Goal: Information Seeking & Learning: Understand process/instructions

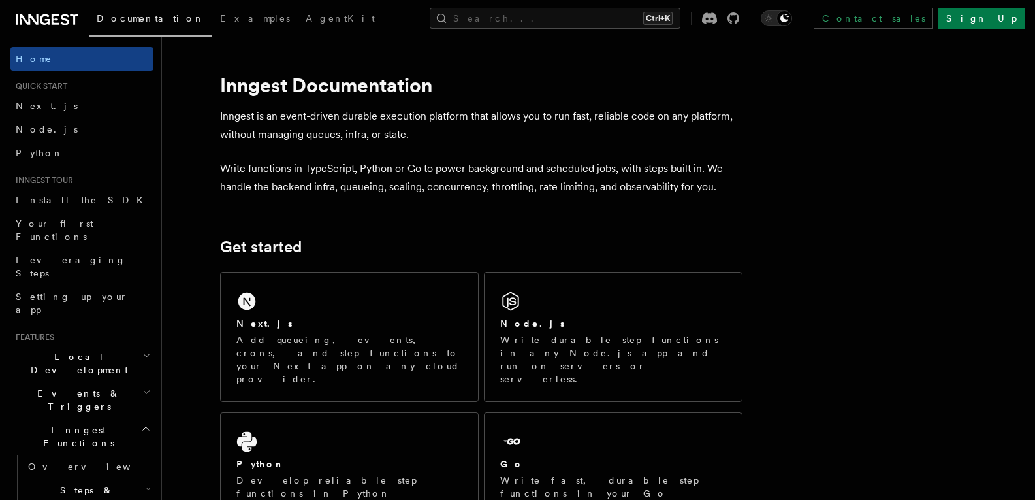
click at [57, 105] on link "Next.js" at bounding box center [81, 106] width 143 height 24
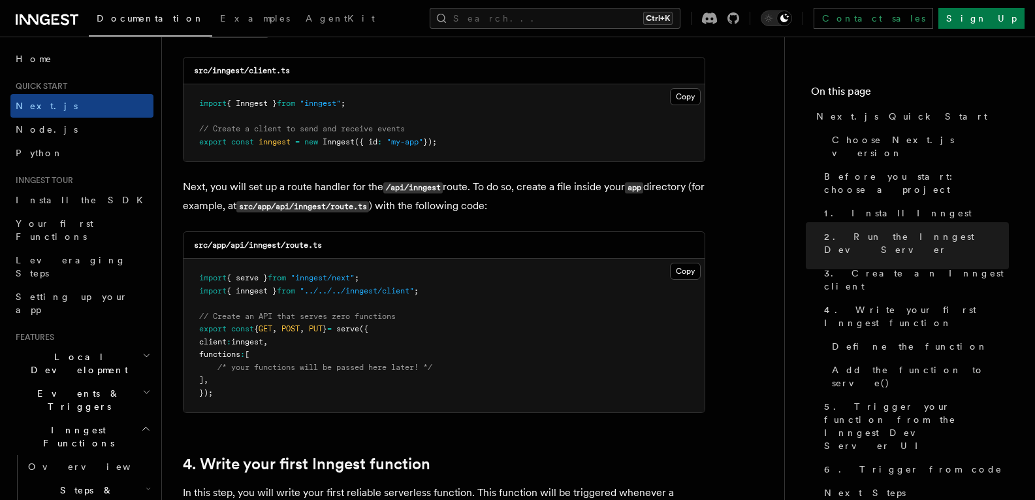
scroll to position [1708, 0]
click at [687, 266] on button "Copy Copied" at bounding box center [685, 270] width 31 height 17
click at [681, 94] on button "Copy Copied" at bounding box center [685, 96] width 31 height 17
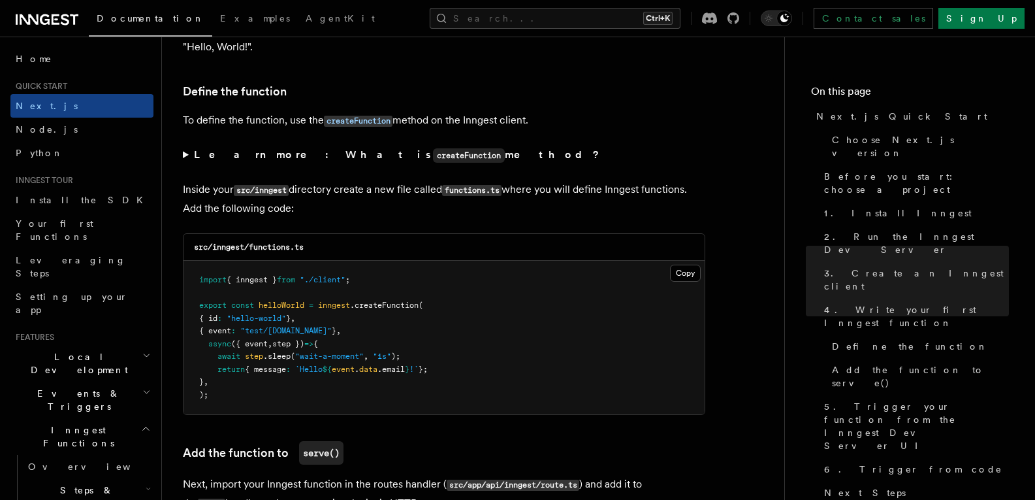
scroll to position [2191, 0]
click at [679, 270] on button "Copy Copied" at bounding box center [685, 272] width 31 height 17
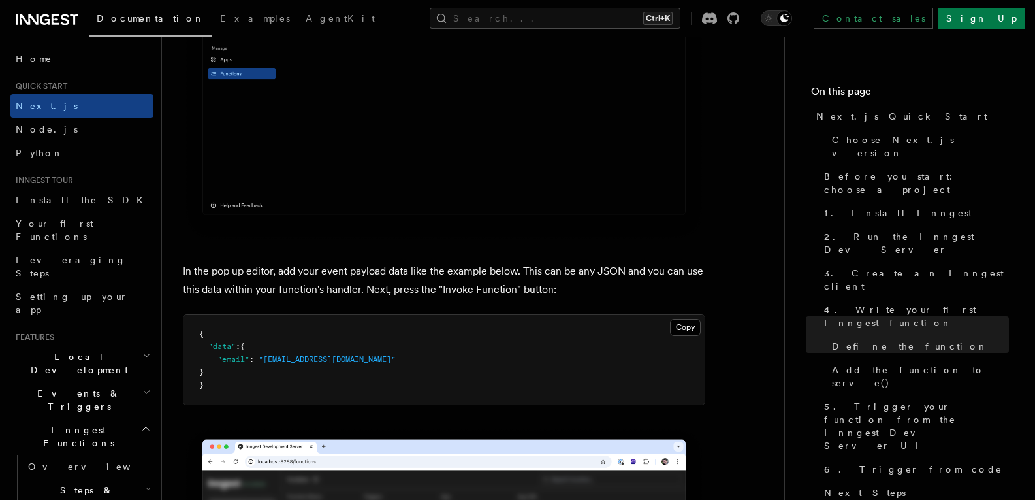
scroll to position [3715, 0]
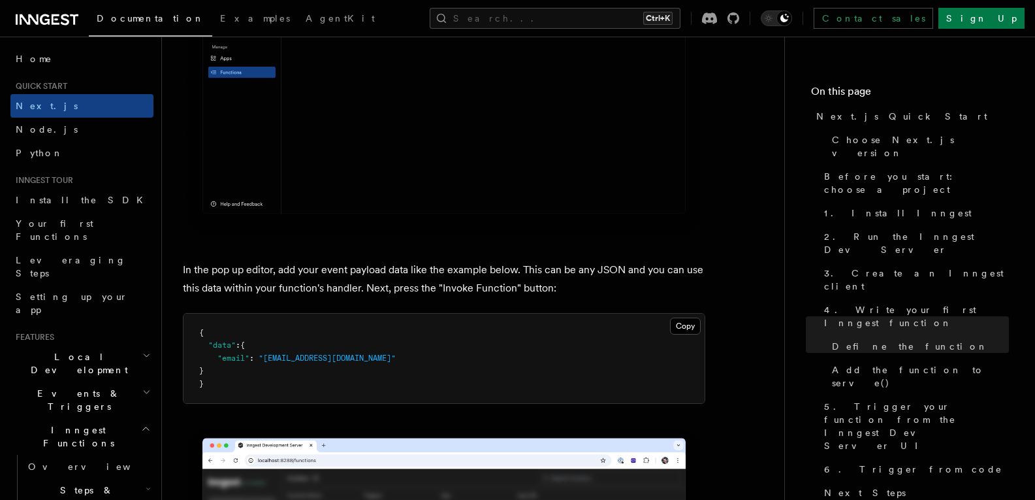
click at [347, 355] on pre "{ "data" : { "email" : "[EMAIL_ADDRESS][DOMAIN_NAME]" } }" at bounding box center [444, 359] width 521 height 90
drag, startPoint x: 344, startPoint y: 355, endPoint x: 217, endPoint y: 359, distance: 126.8
click at [217, 359] on span ""email" : "[EMAIL_ADDRESS][DOMAIN_NAME]"" at bounding box center [297, 357] width 197 height 9
copy span ""email" : "[EMAIL_ADDRESS][DOMAIN_NAME]""
